Goal: Information Seeking & Learning: Learn about a topic

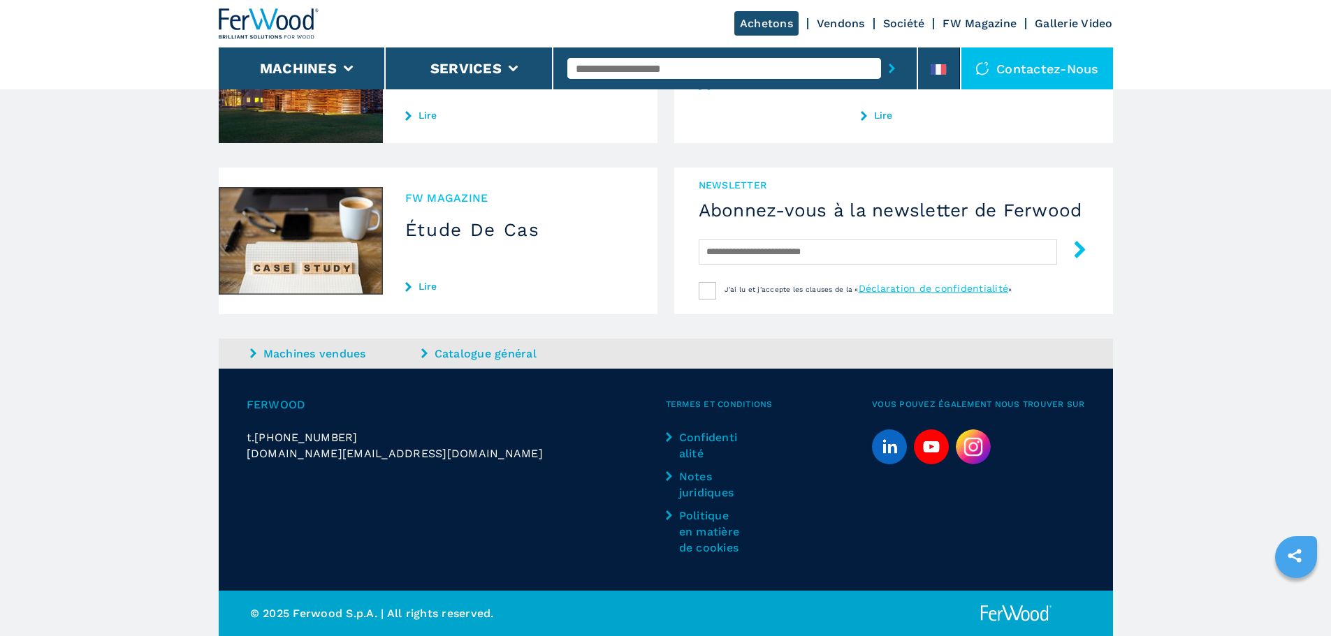
scroll to position [1354, 0]
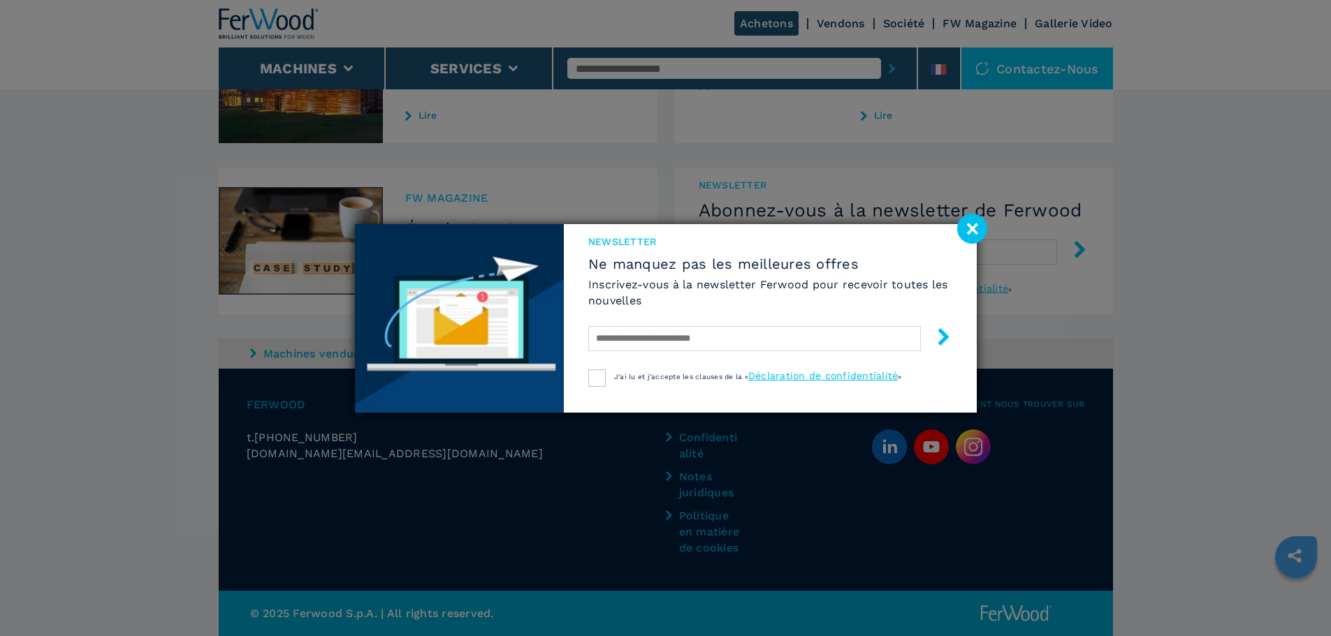
click at [975, 229] on image at bounding box center [972, 229] width 30 height 30
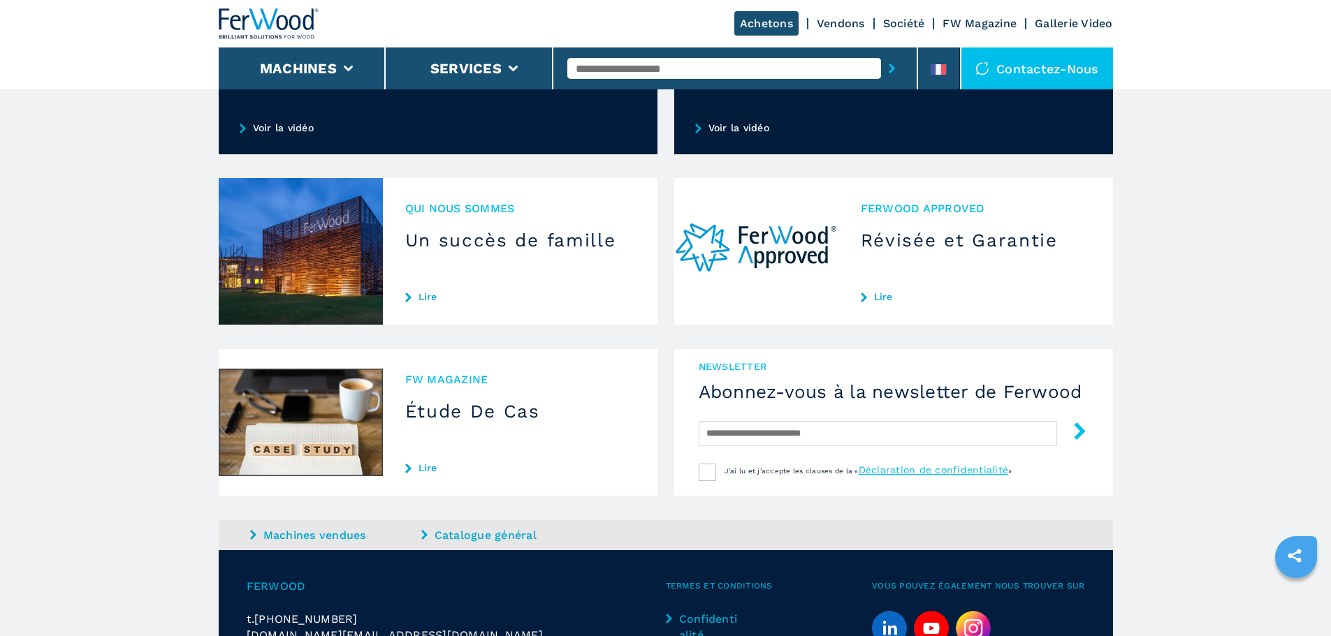
scroll to position [1144, 0]
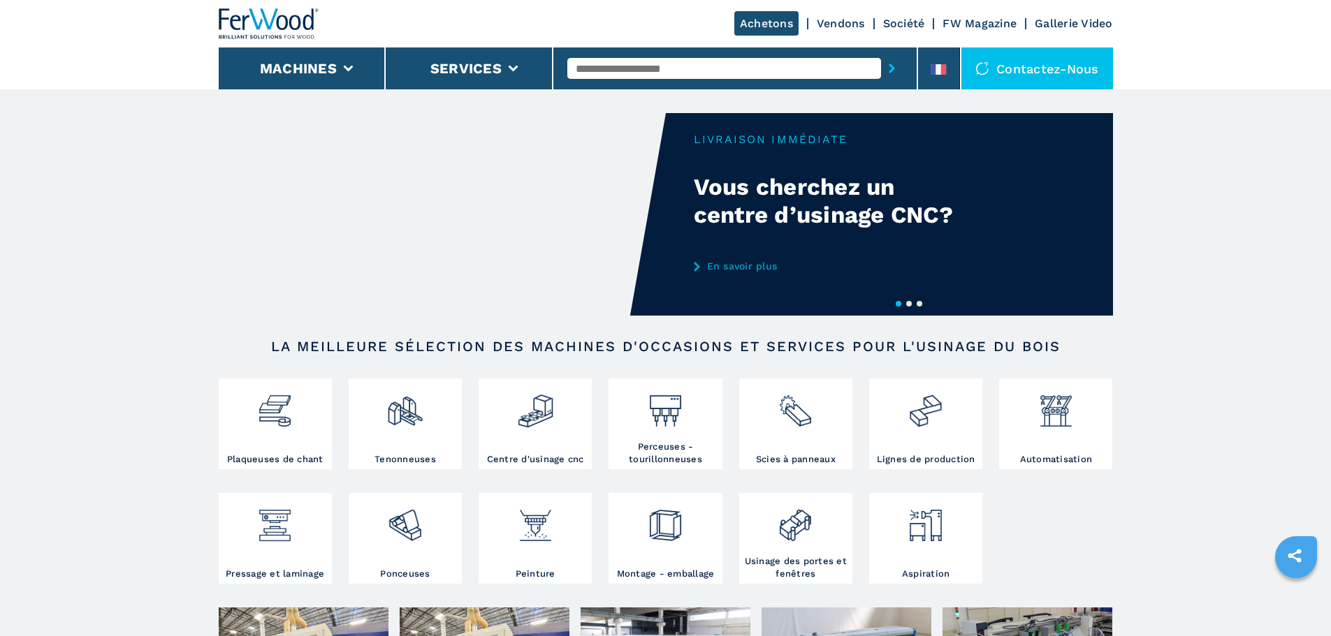
click at [1026, 71] on div "Contactez-nous" at bounding box center [1037, 68] width 152 height 42
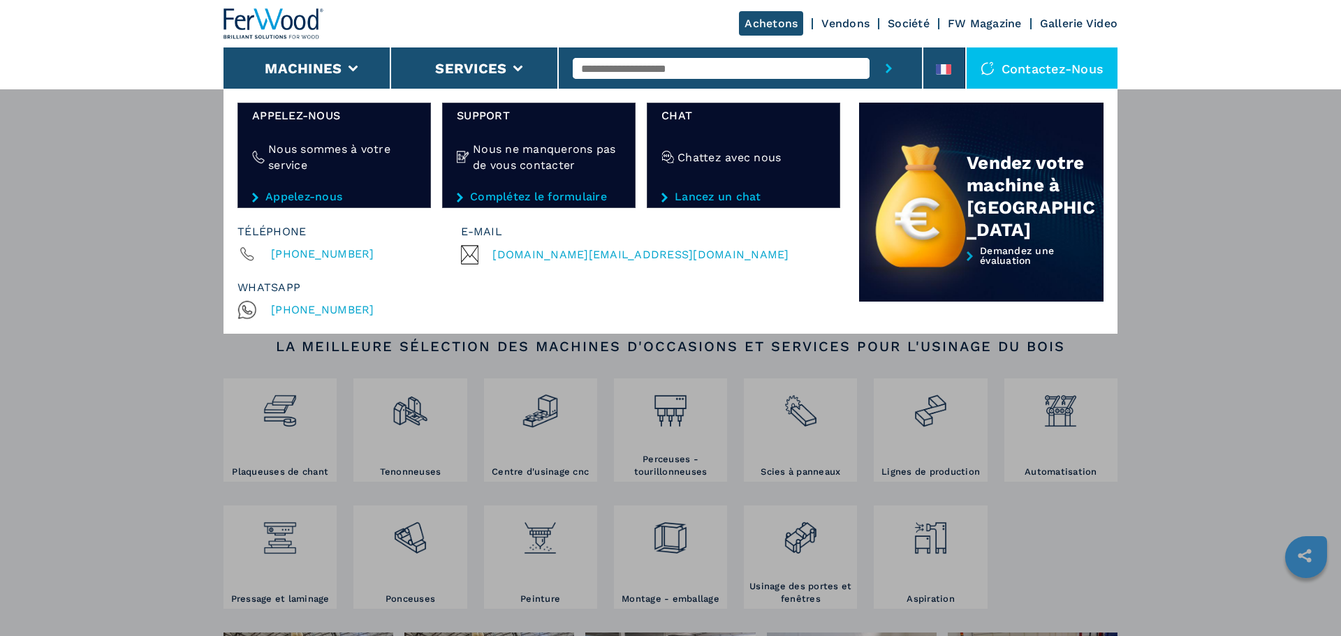
click at [909, 17] on link "Société" at bounding box center [909, 23] width 42 height 13
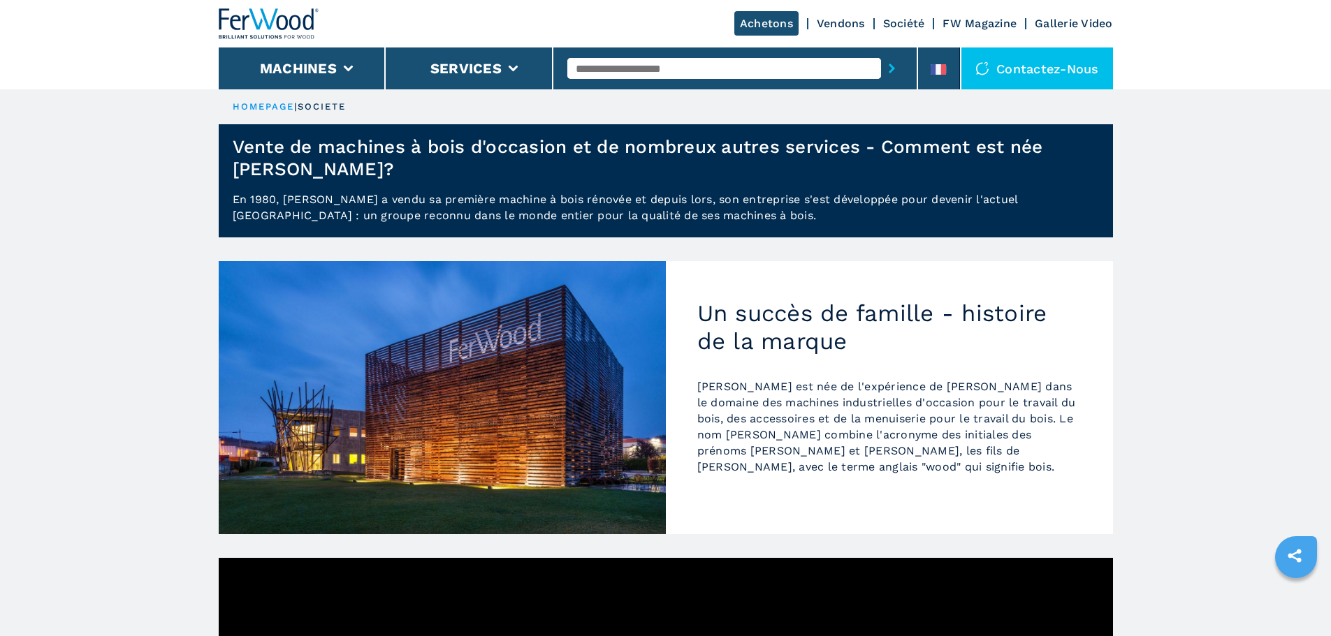
click at [265, 28] on img at bounding box center [269, 23] width 101 height 31
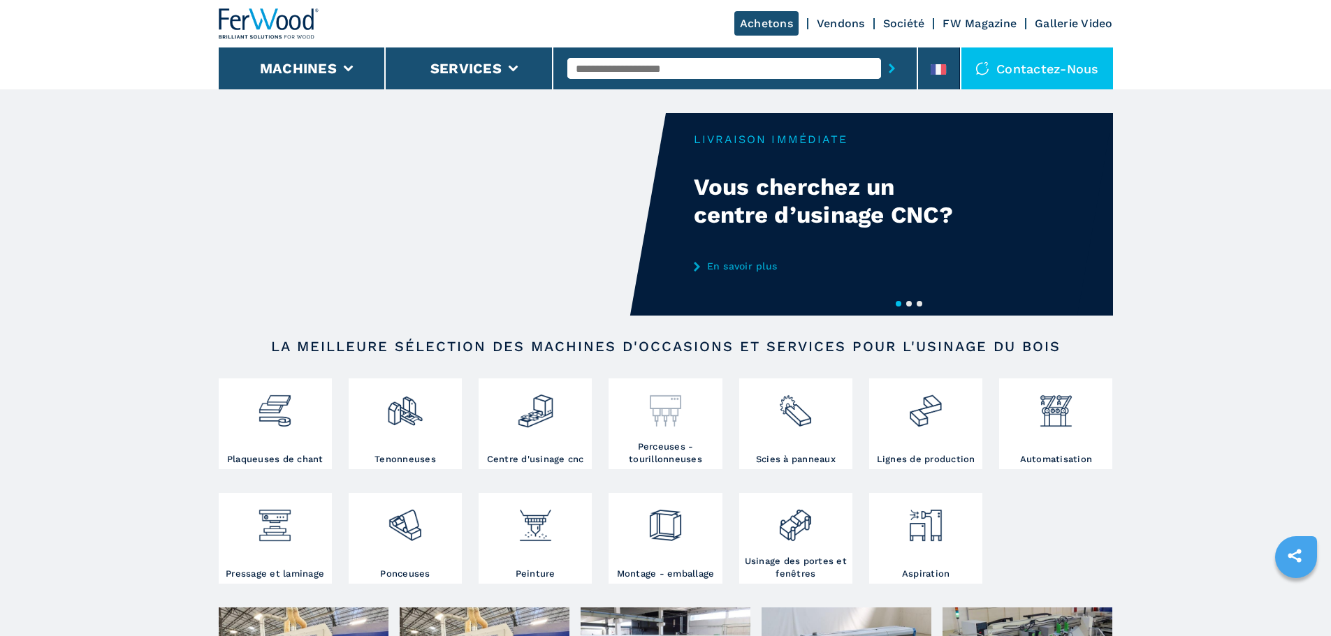
click at [642, 414] on div at bounding box center [665, 405] width 106 height 47
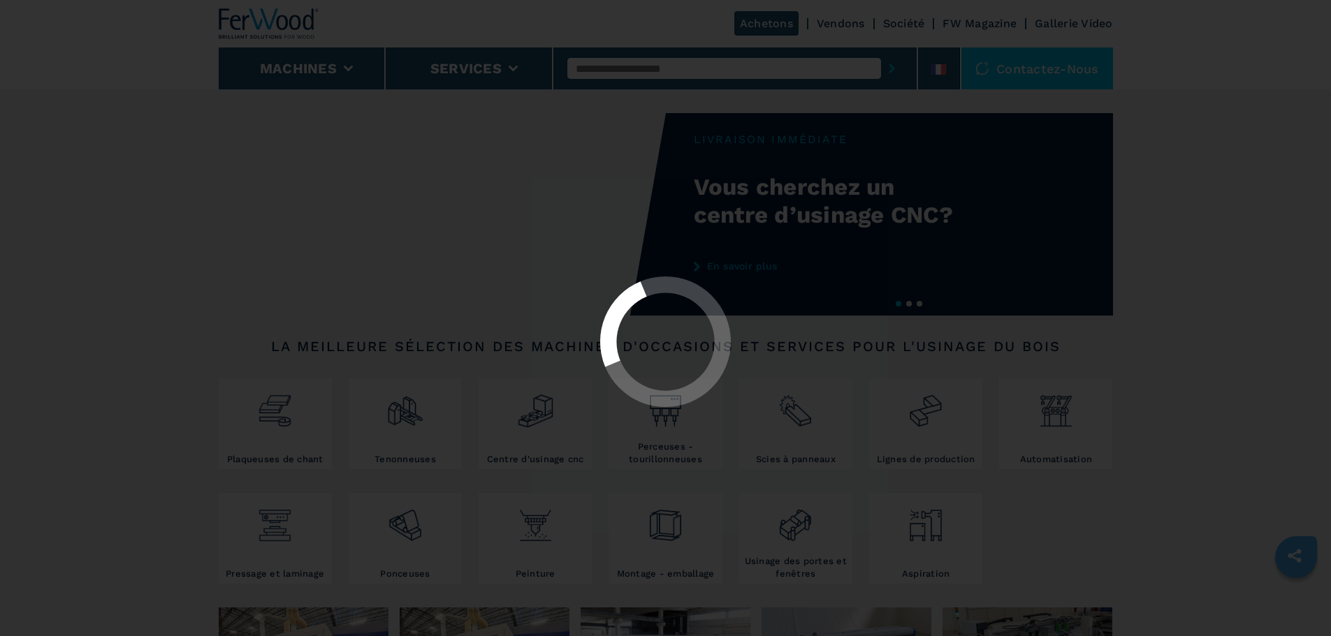
select select "**********"
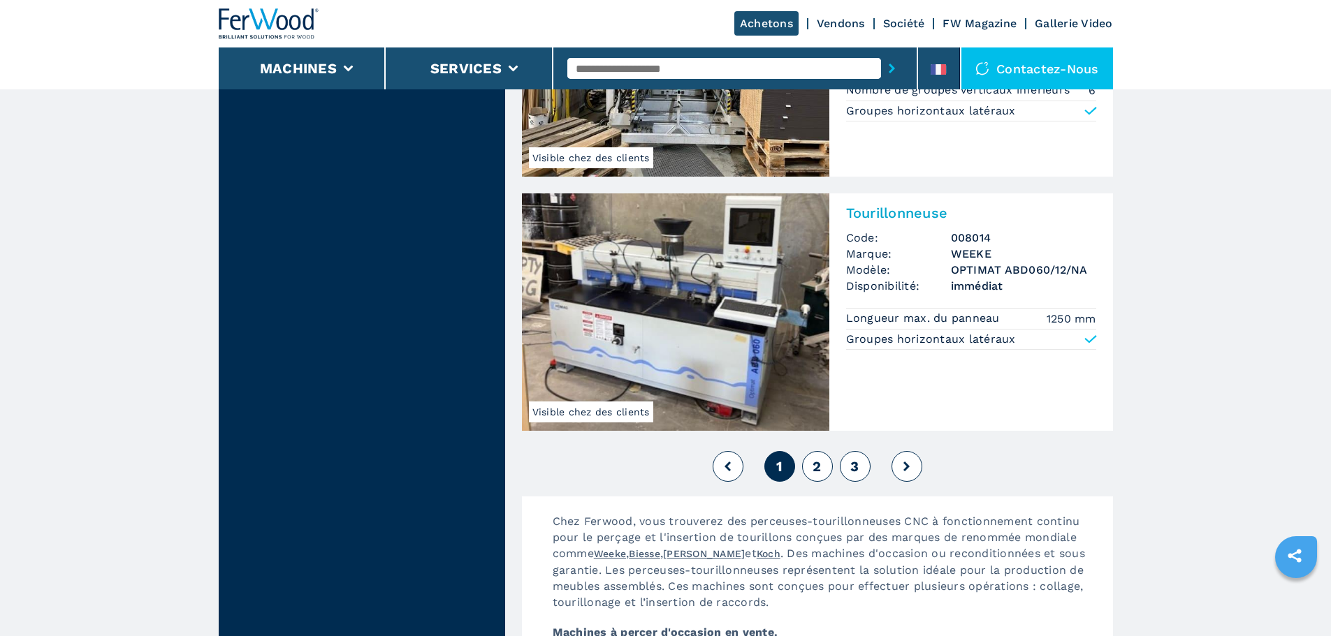
scroll to position [3213, 0]
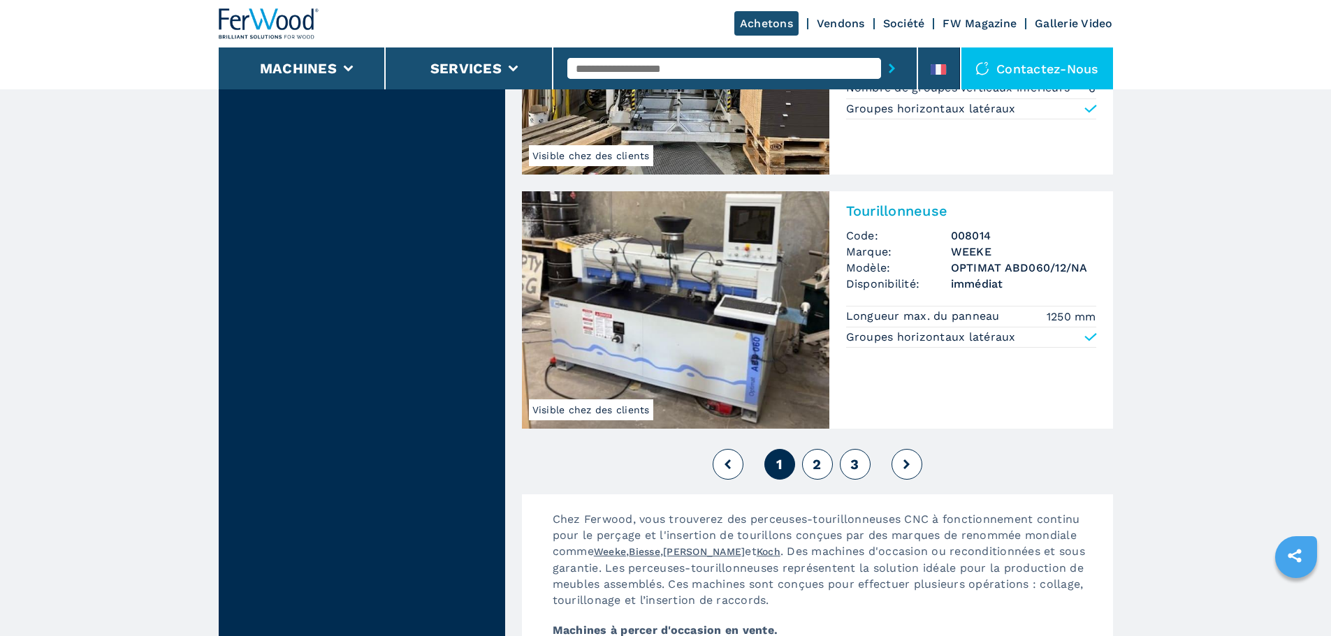
click at [828, 449] on button "2" at bounding box center [817, 464] width 31 height 31
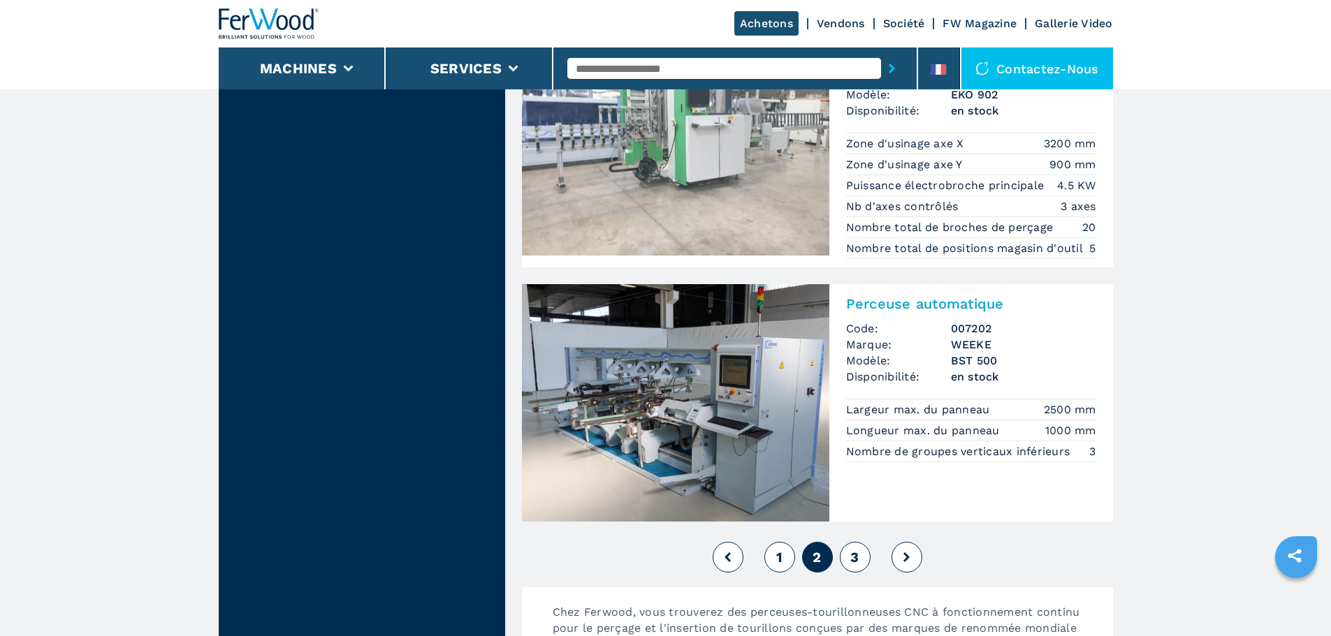
scroll to position [3073, 0]
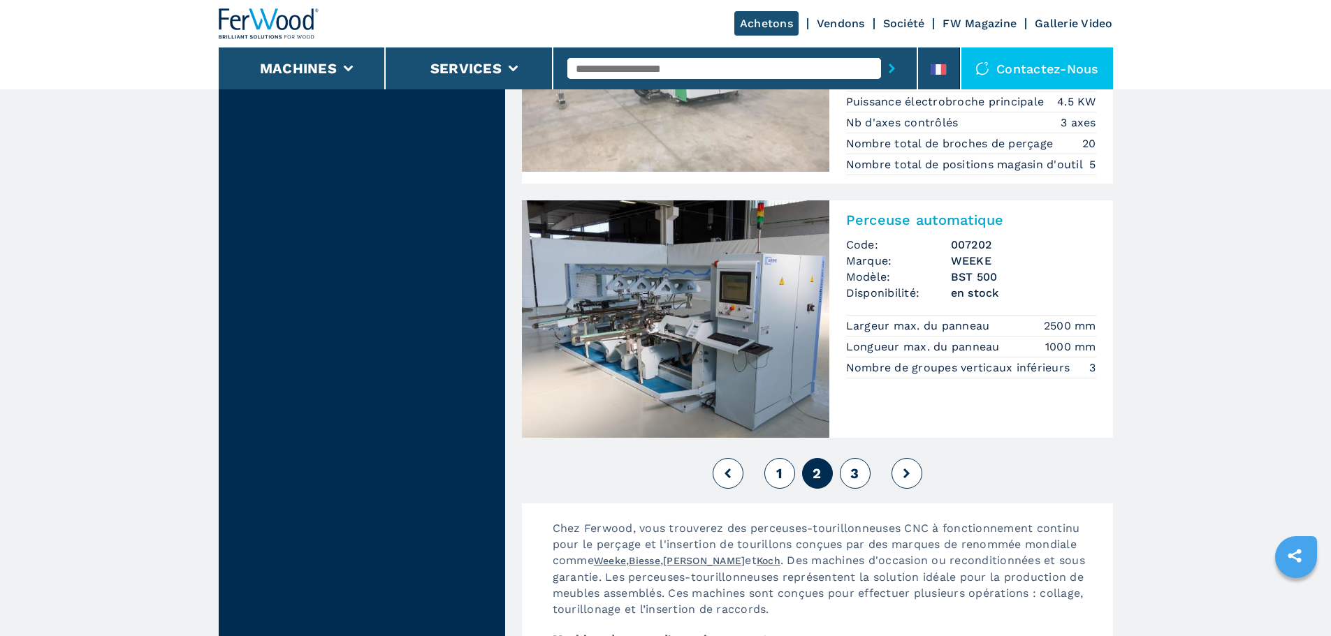
click at [863, 477] on button "3" at bounding box center [855, 473] width 31 height 31
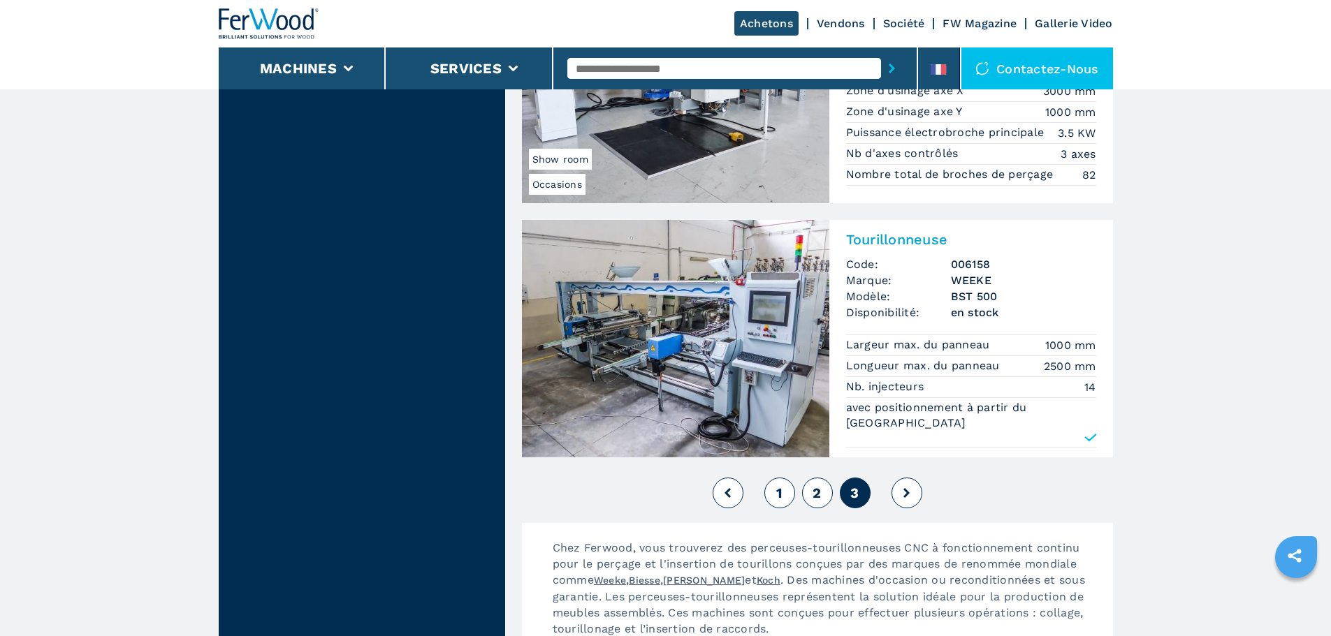
scroll to position [2934, 0]
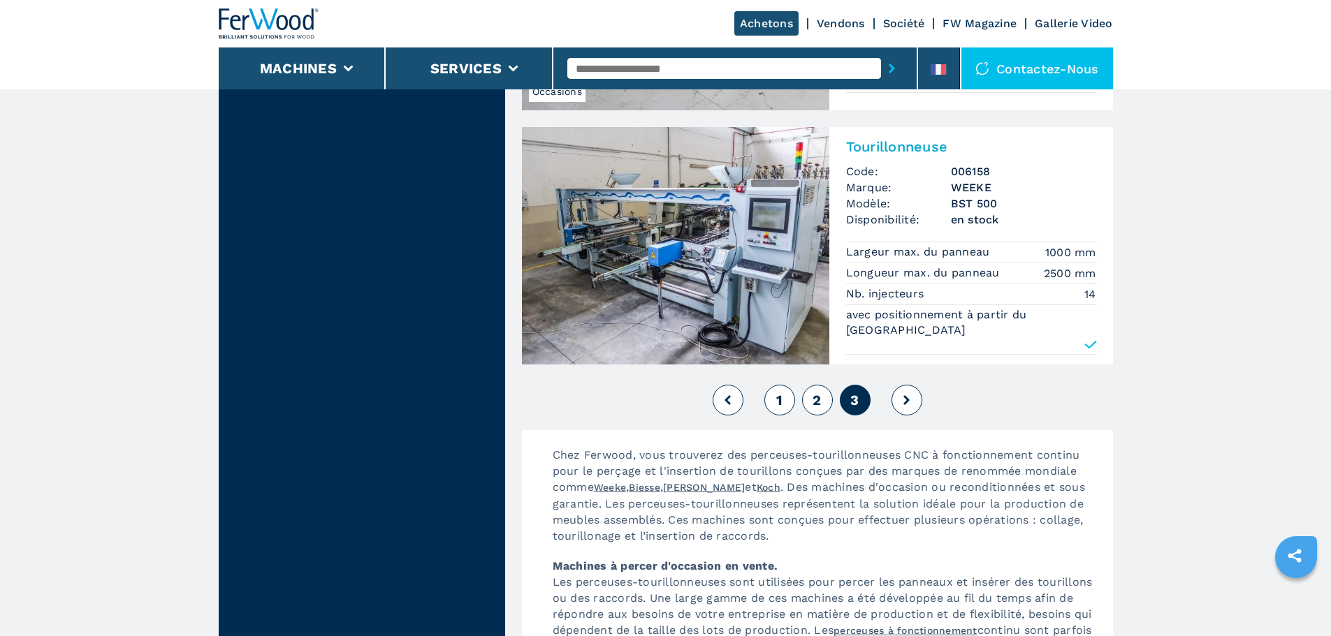
click at [779, 392] on span "1" at bounding box center [779, 400] width 6 height 17
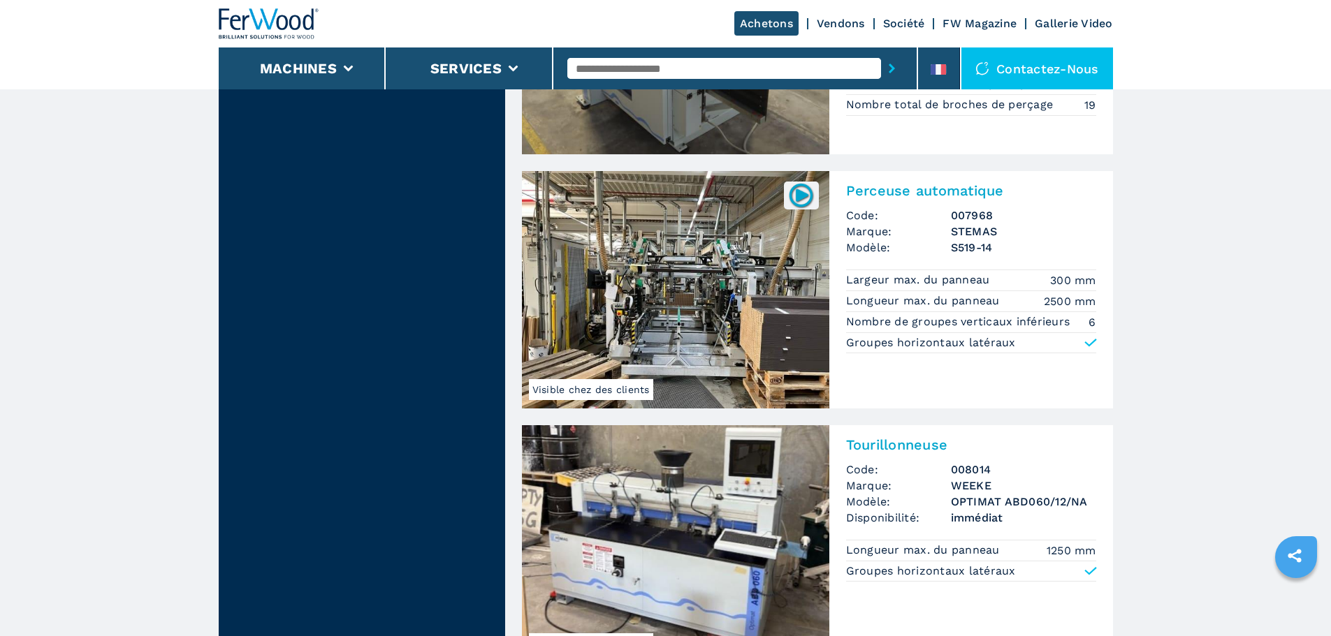
scroll to position [3004, 0]
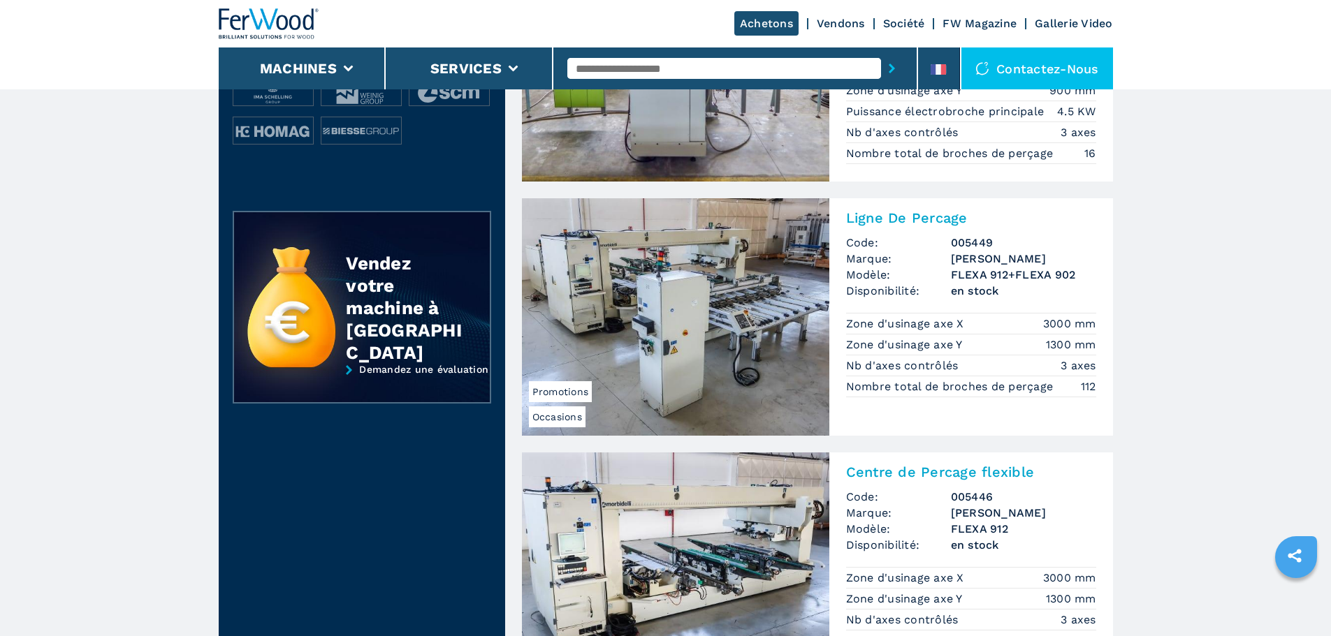
scroll to position [349, 0]
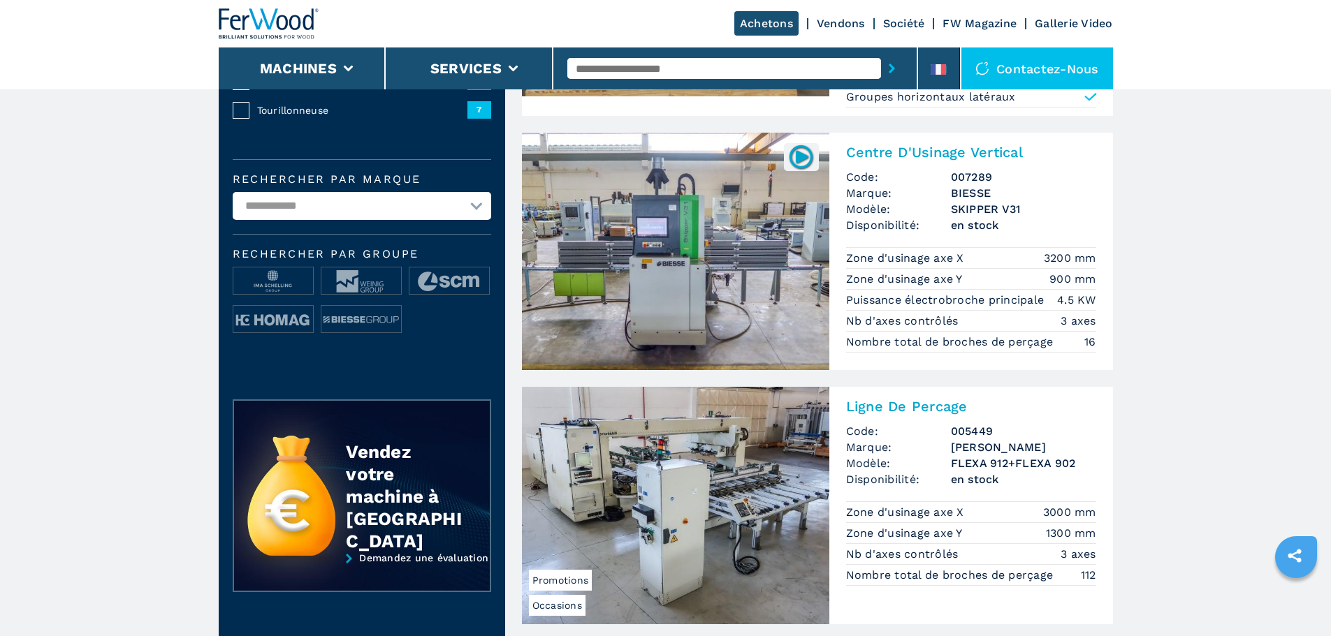
click at [630, 73] on input "text" at bounding box center [724, 68] width 314 height 21
type input "****"
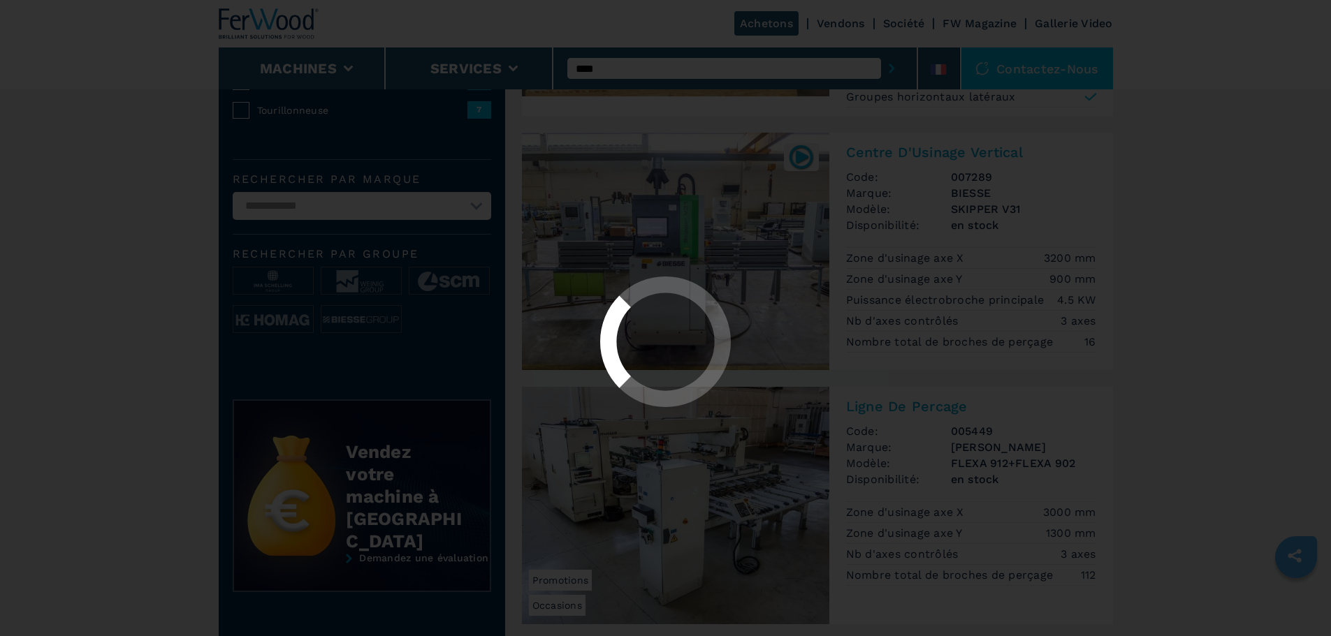
select select "****"
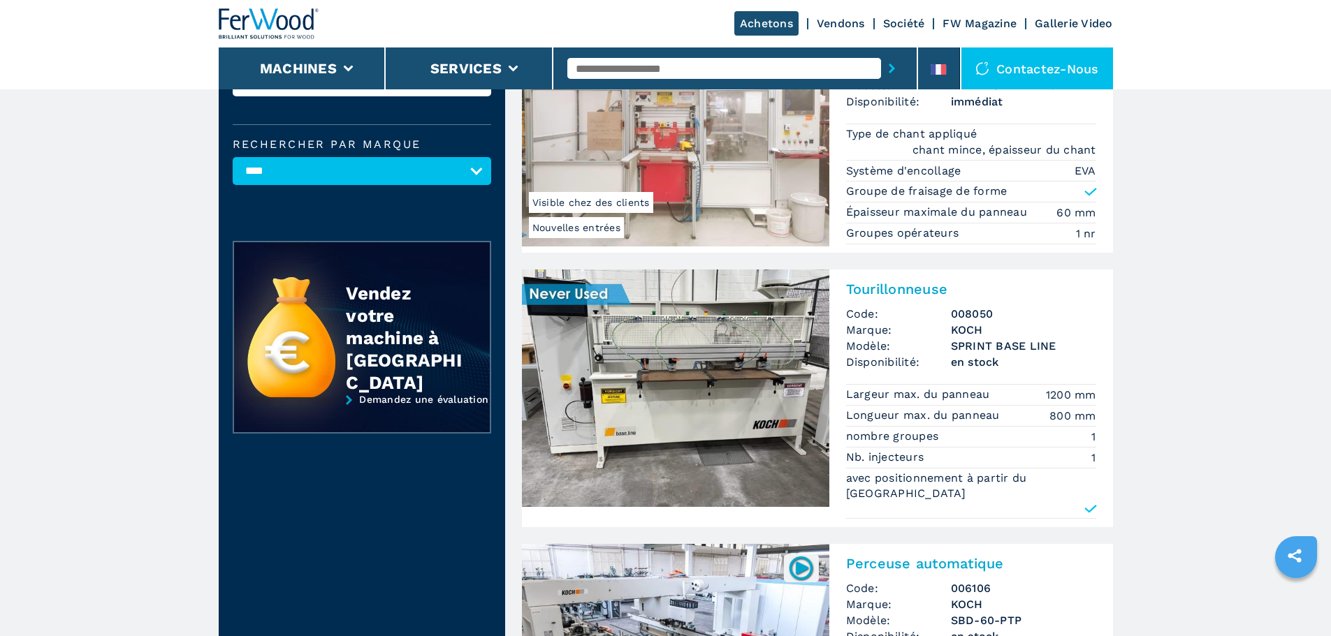
scroll to position [210, 0]
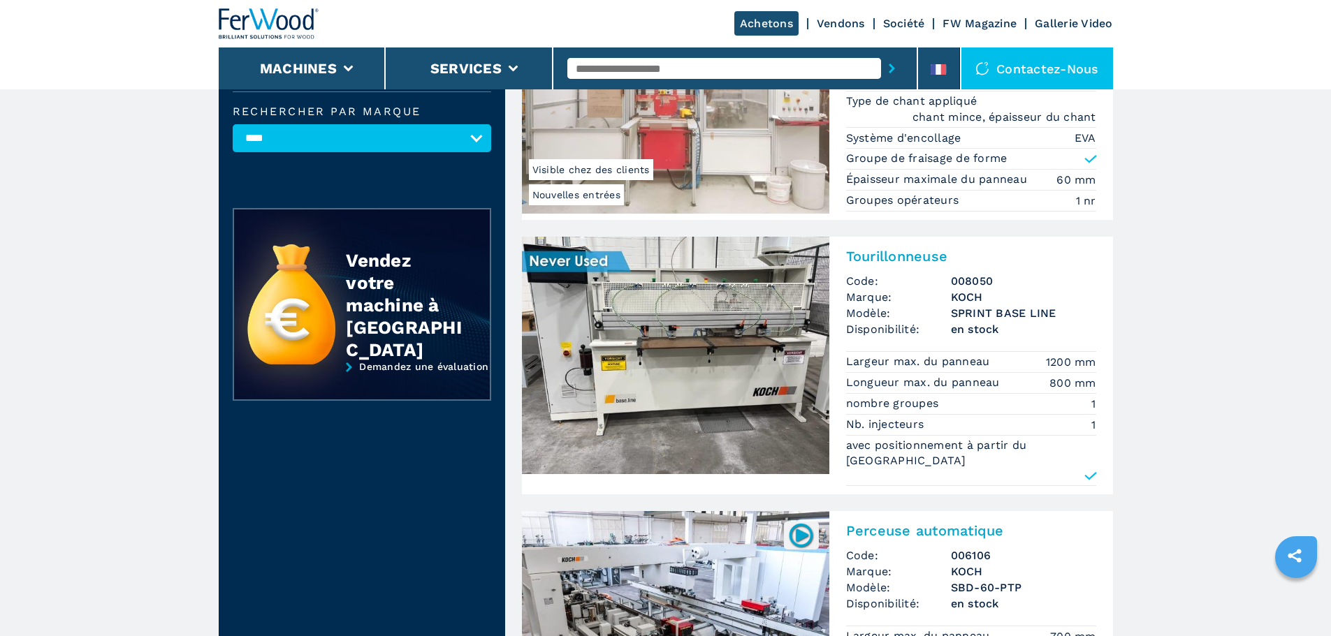
click at [925, 451] on p "avec positionnement à partir du CN" at bounding box center [971, 453] width 250 height 31
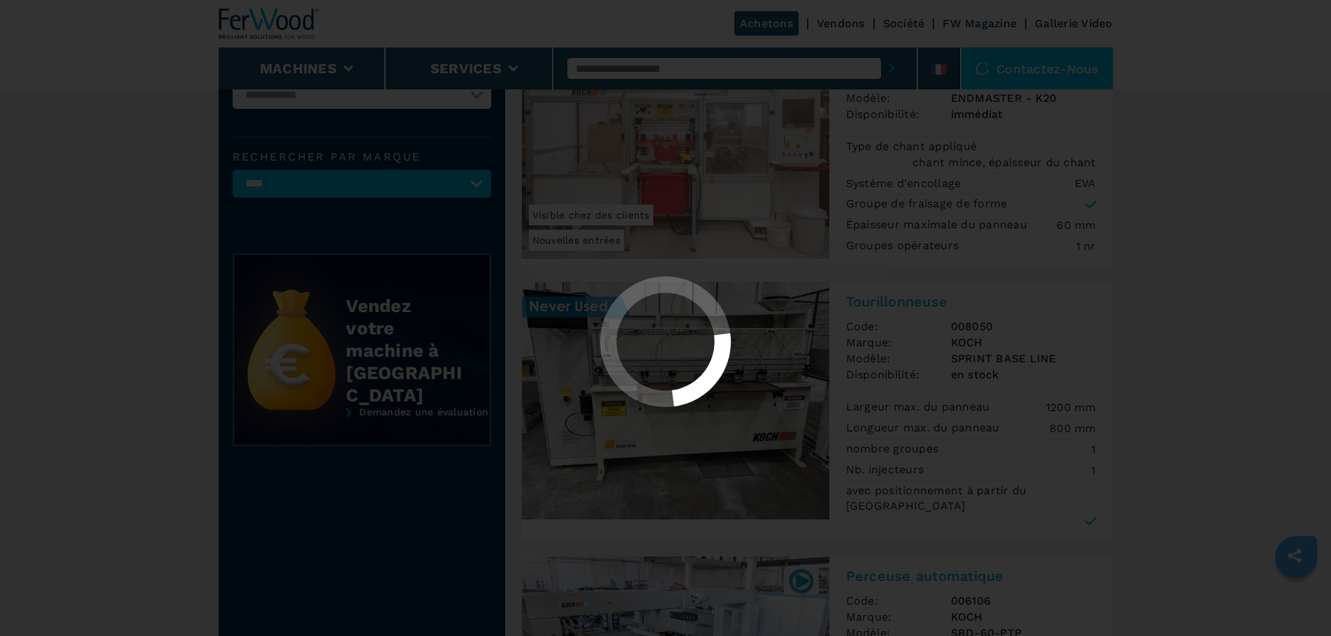
scroll to position [140, 0]
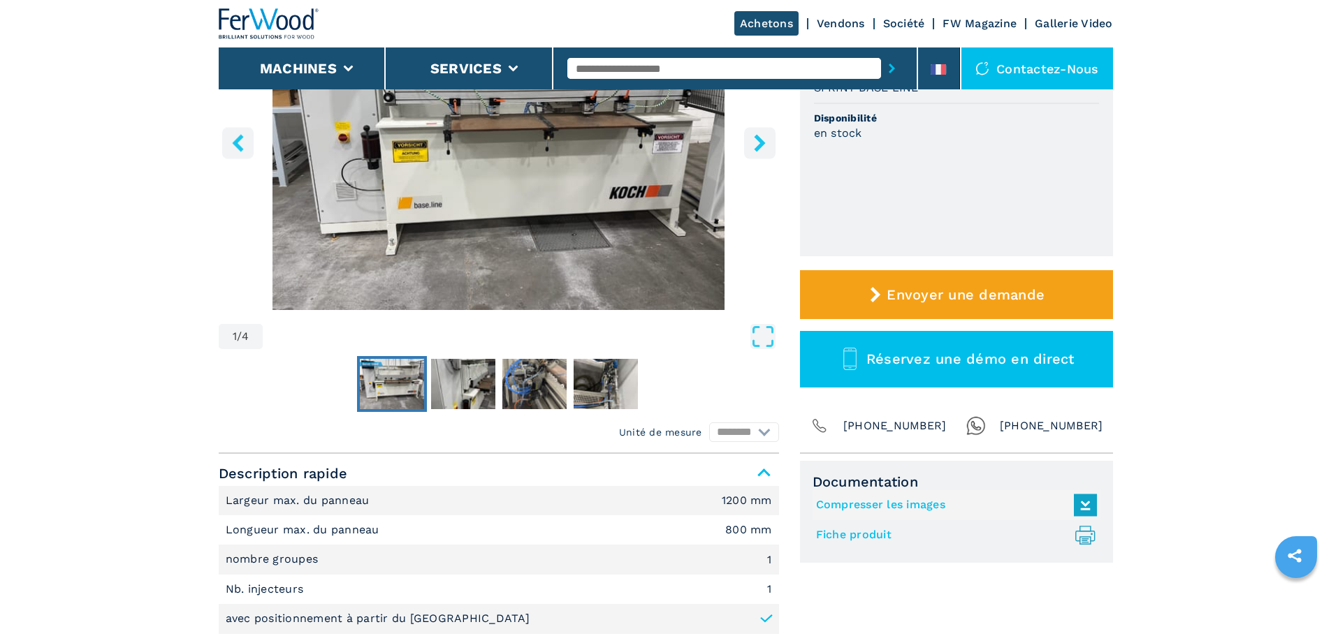
scroll to position [349, 0]
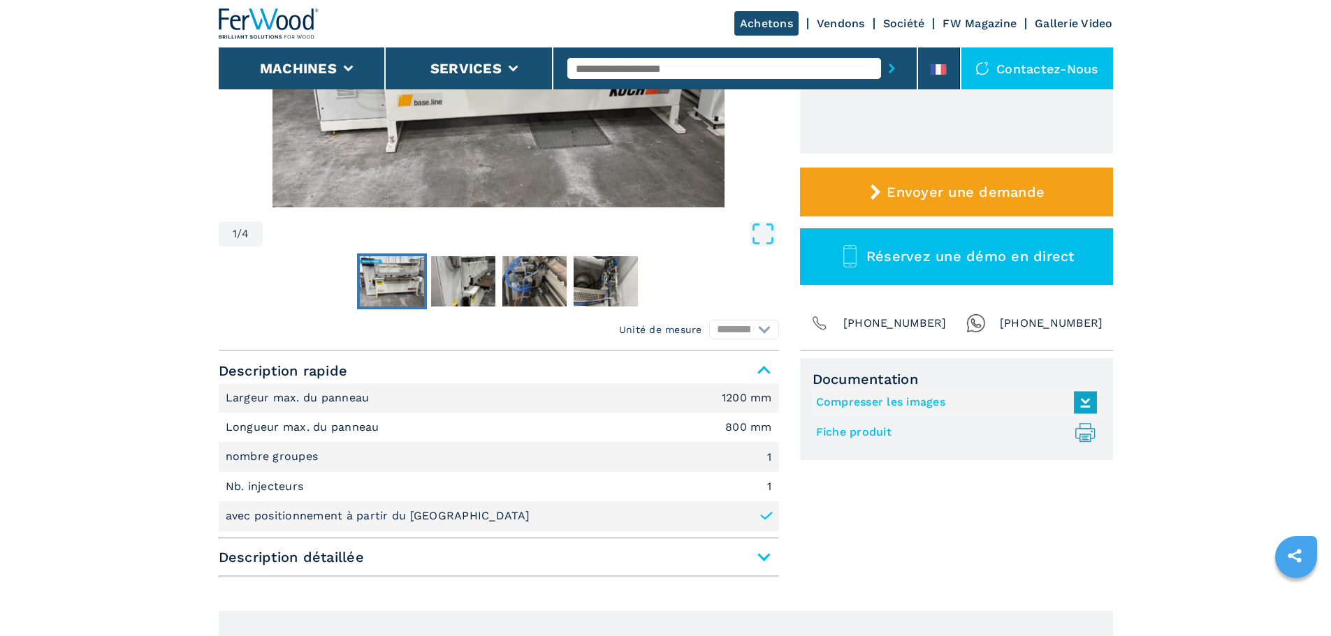
click at [717, 513] on li "avec positionnement à partir du CN" at bounding box center [499, 516] width 560 height 29
click at [763, 511] on icon at bounding box center [766, 516] width 14 height 14
click at [763, 531] on li "avec positionnement à partir du CN" at bounding box center [499, 516] width 560 height 29
click at [752, 576] on hr at bounding box center [499, 577] width 560 height 2
click at [770, 554] on span "Description détaillée" at bounding box center [499, 557] width 560 height 25
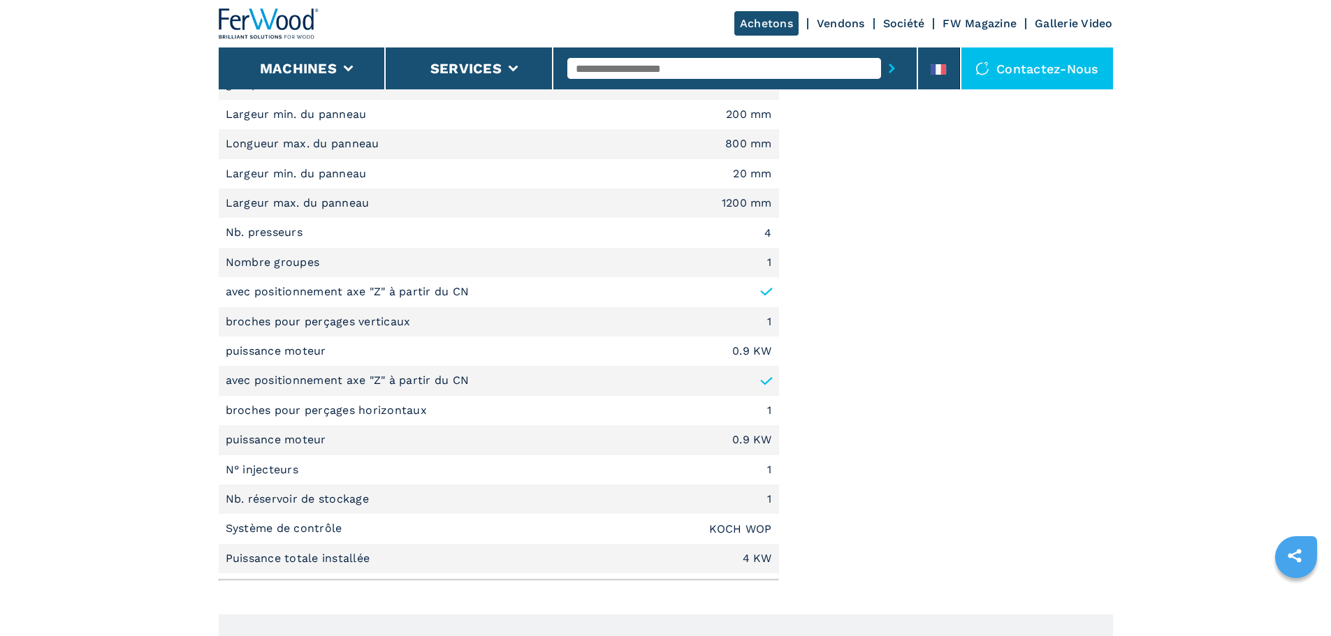
scroll to position [559, 0]
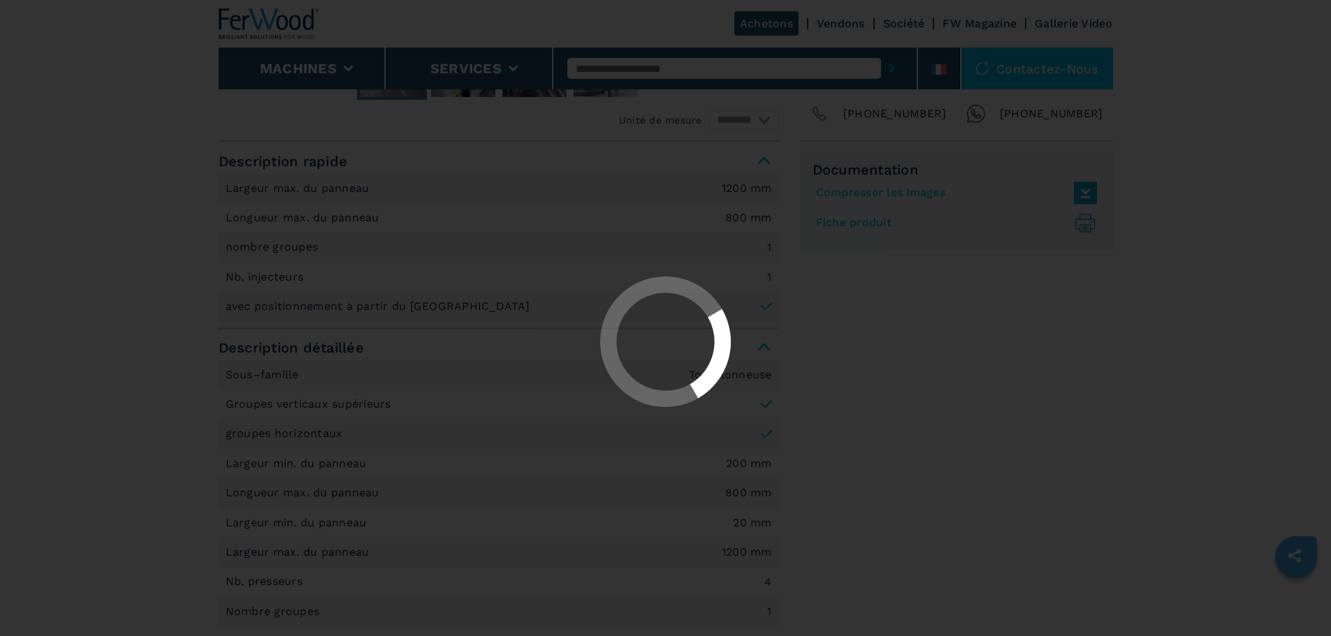
select select "****"
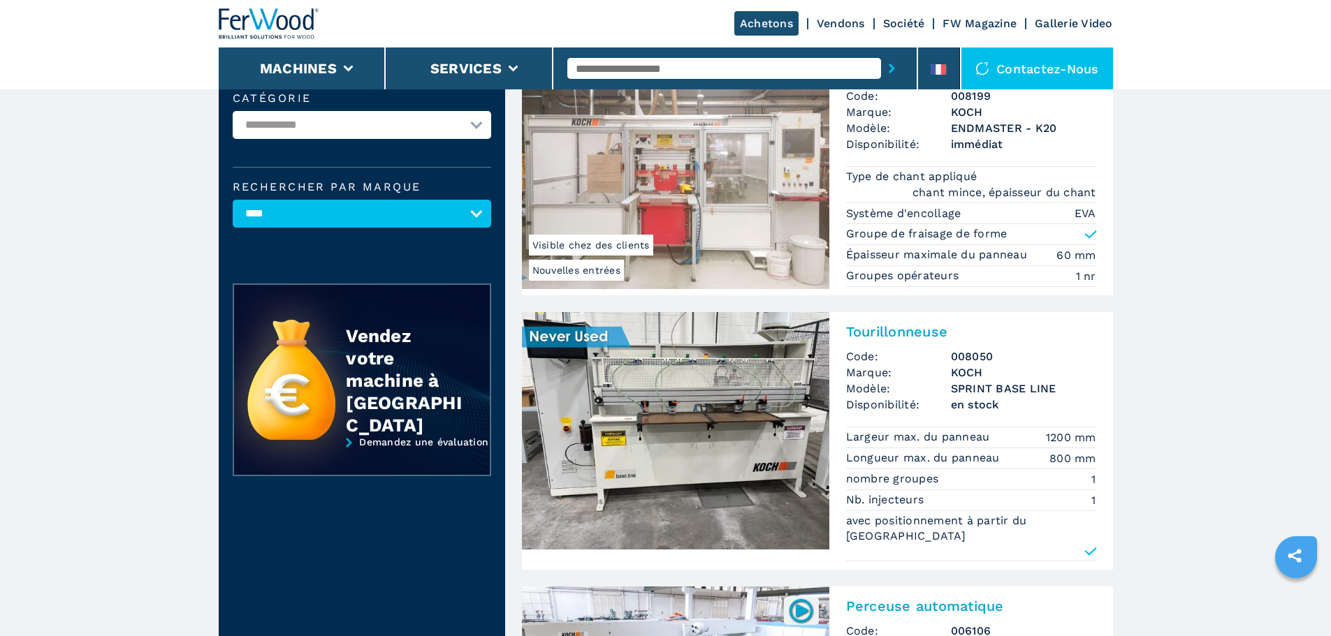
scroll to position [140, 0]
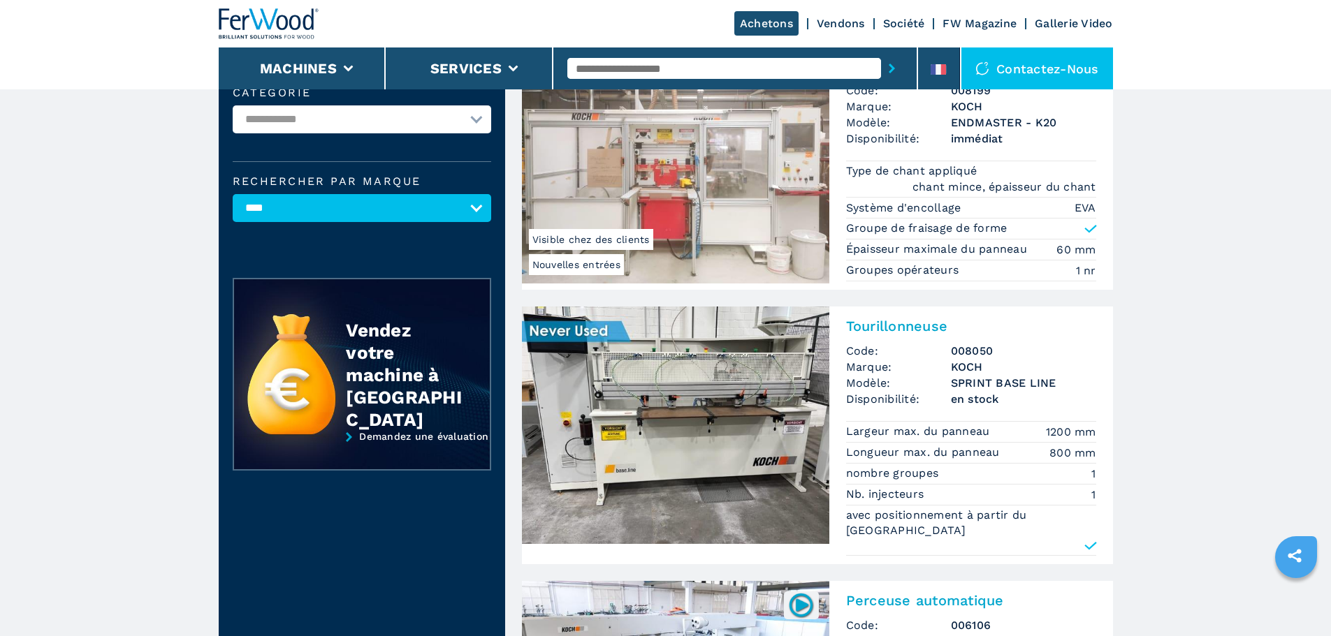
click at [618, 427] on img at bounding box center [675, 425] width 307 height 237
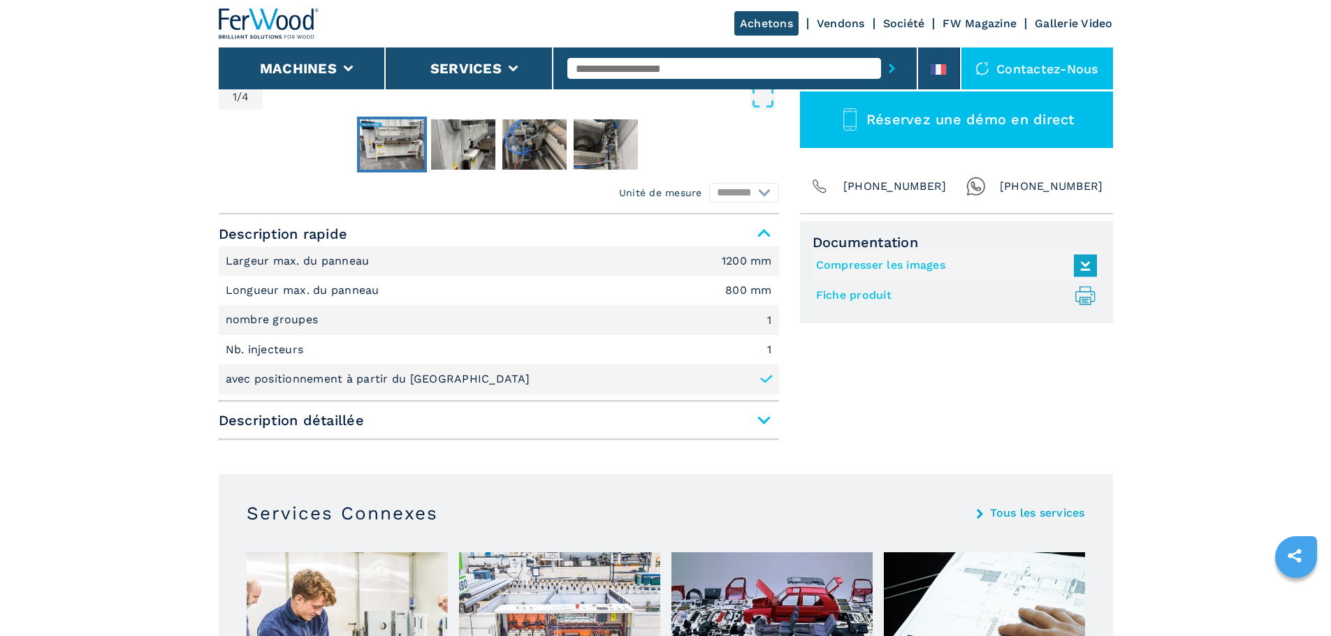
scroll to position [489, 0]
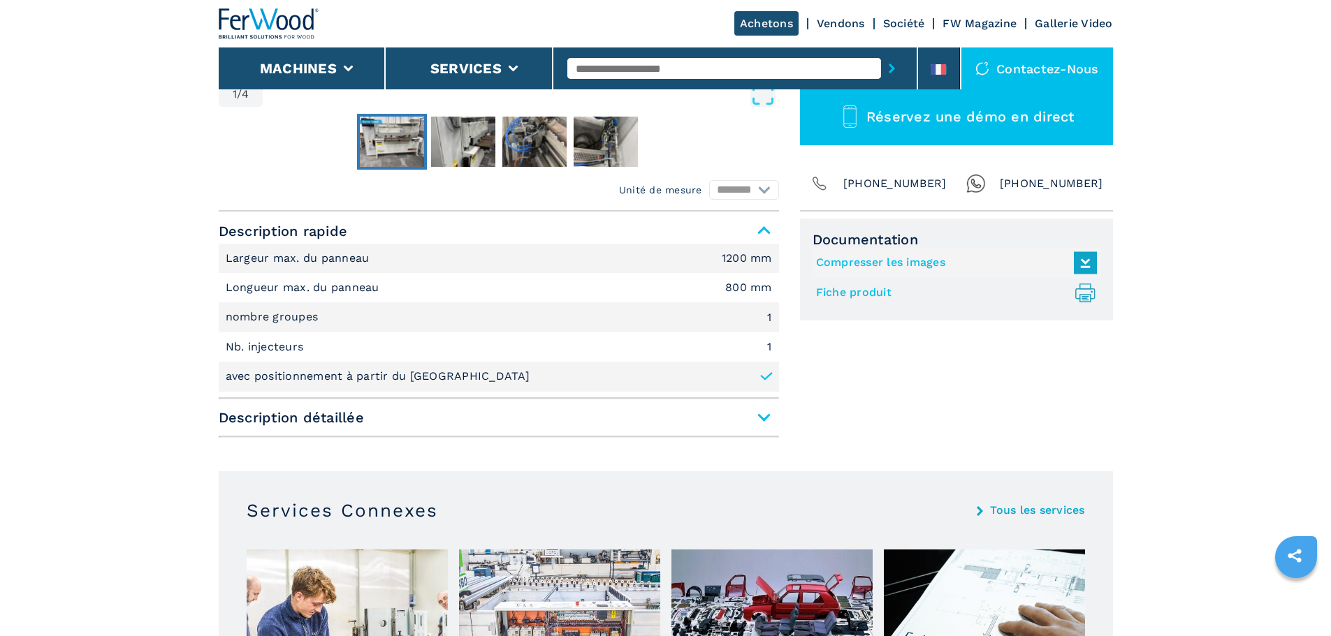
click at [768, 418] on span "Description détaillée" at bounding box center [499, 417] width 560 height 25
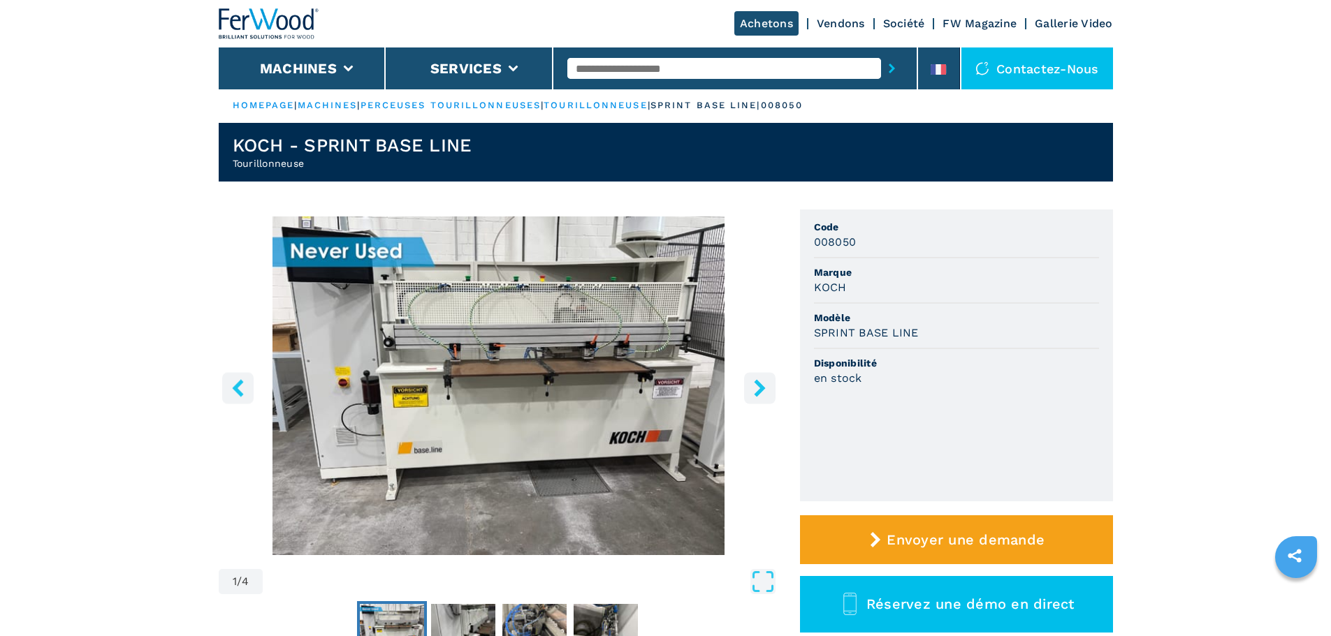
scroll to position [0, 0]
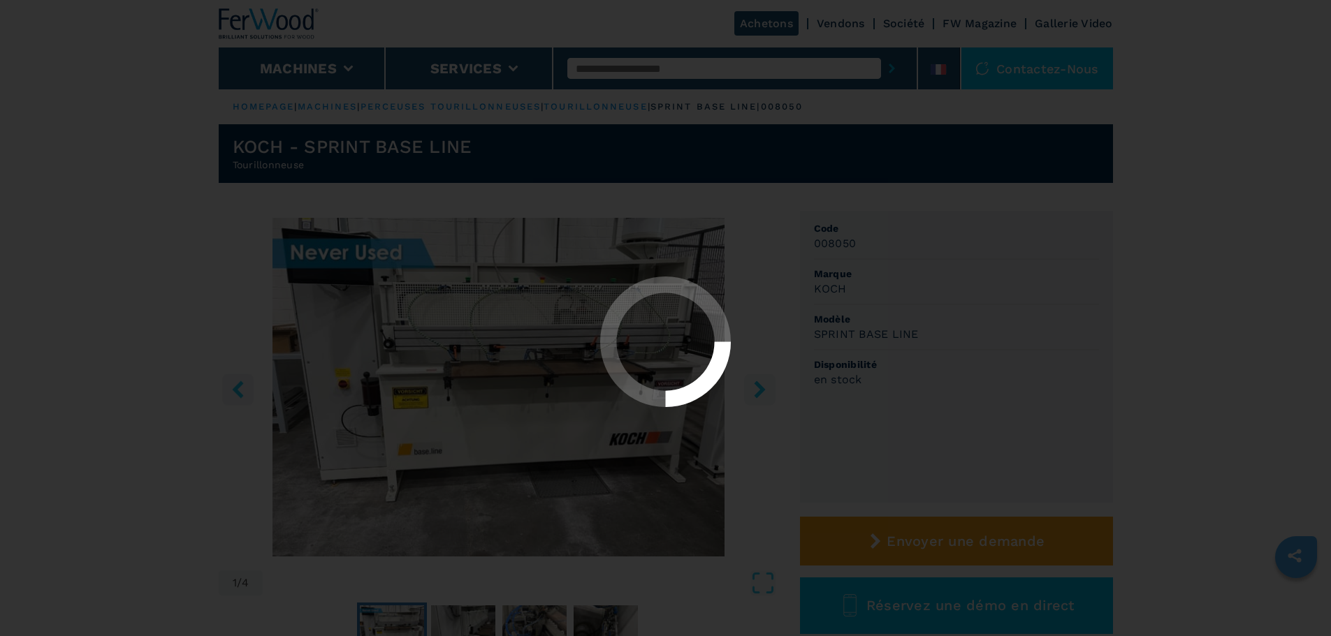
select select "****"
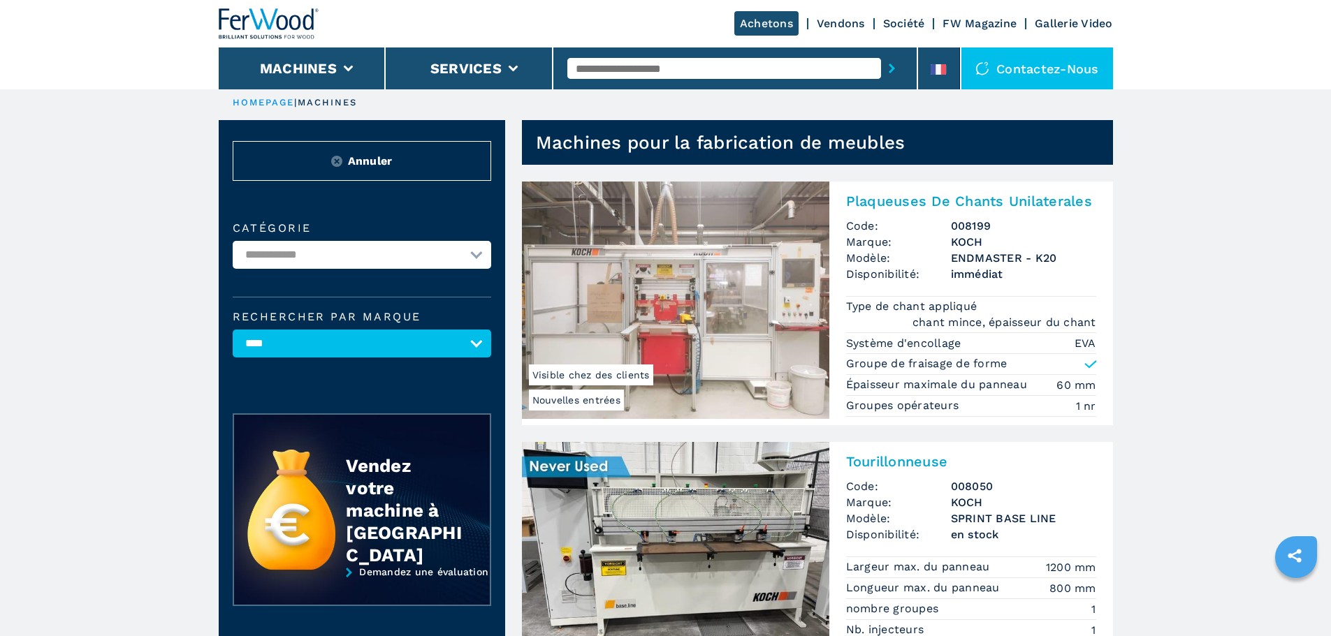
scroll to position [74, 0]
